Goal: Find specific page/section: Find specific page/section

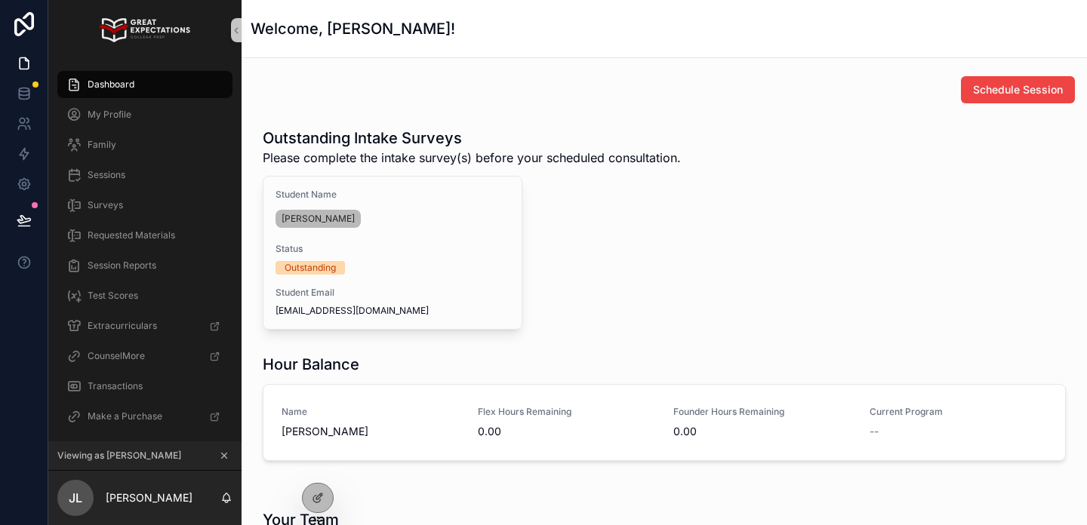
scroll to position [387, 0]
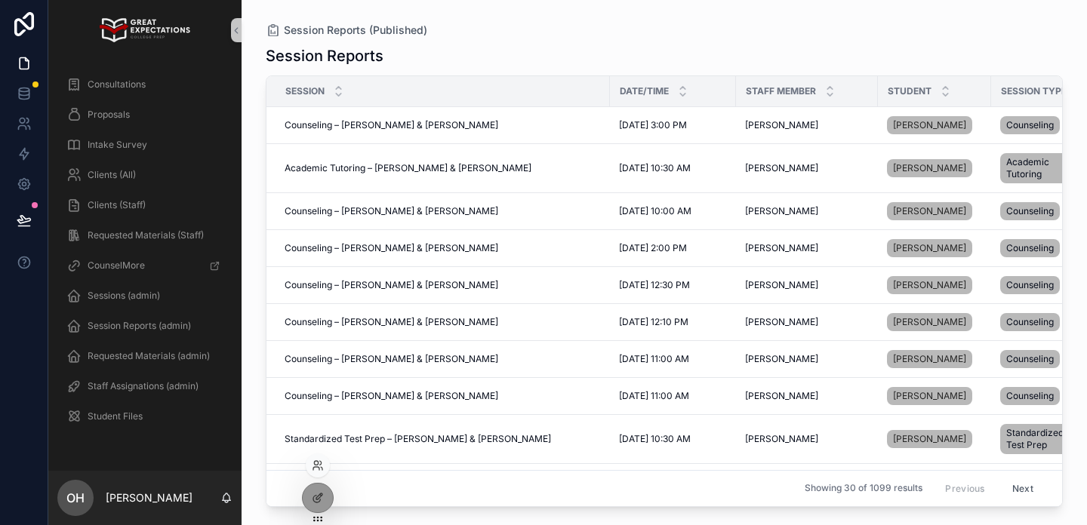
click at [310, 467] on div at bounding box center [318, 466] width 24 height 24
click at [315, 462] on icon at bounding box center [318, 466] width 12 height 12
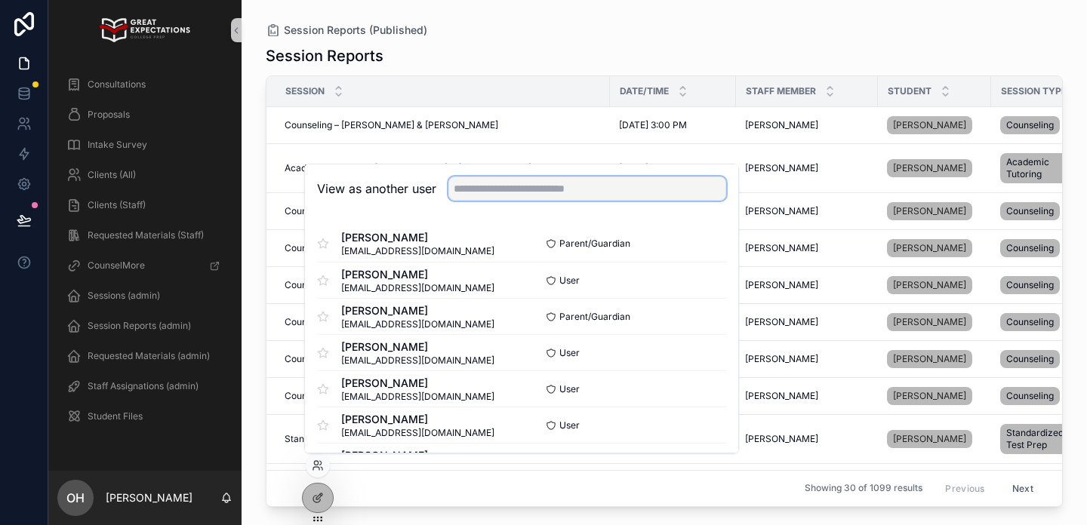
click at [494, 190] on input "text" at bounding box center [587, 189] width 278 height 24
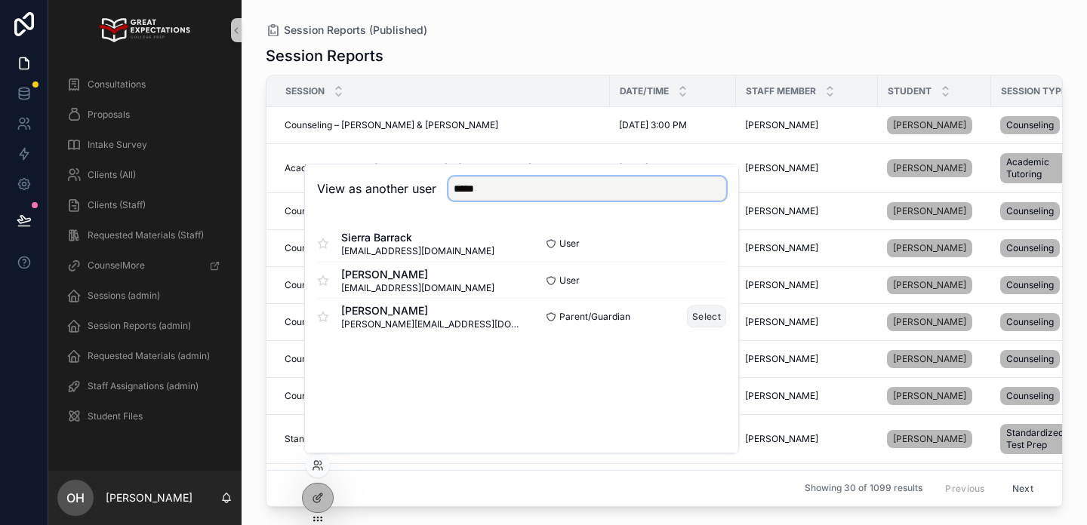
type input "*****"
click at [703, 314] on button "Select" at bounding box center [706, 317] width 39 height 22
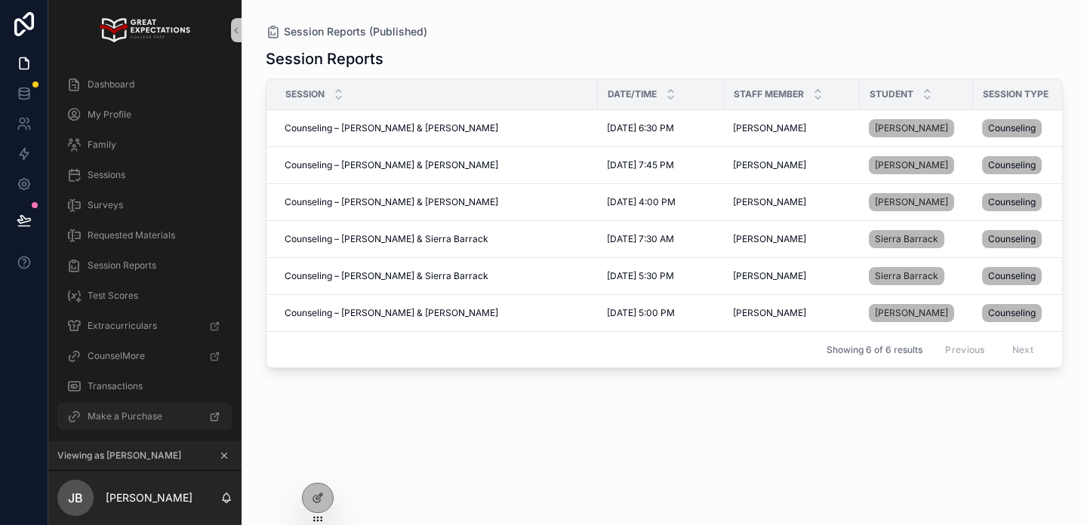
click at [152, 408] on div "Make a Purchase" at bounding box center [144, 417] width 157 height 24
click at [141, 423] on div "Make a Purchase" at bounding box center [144, 417] width 157 height 24
